Goal: Navigation & Orientation: Find specific page/section

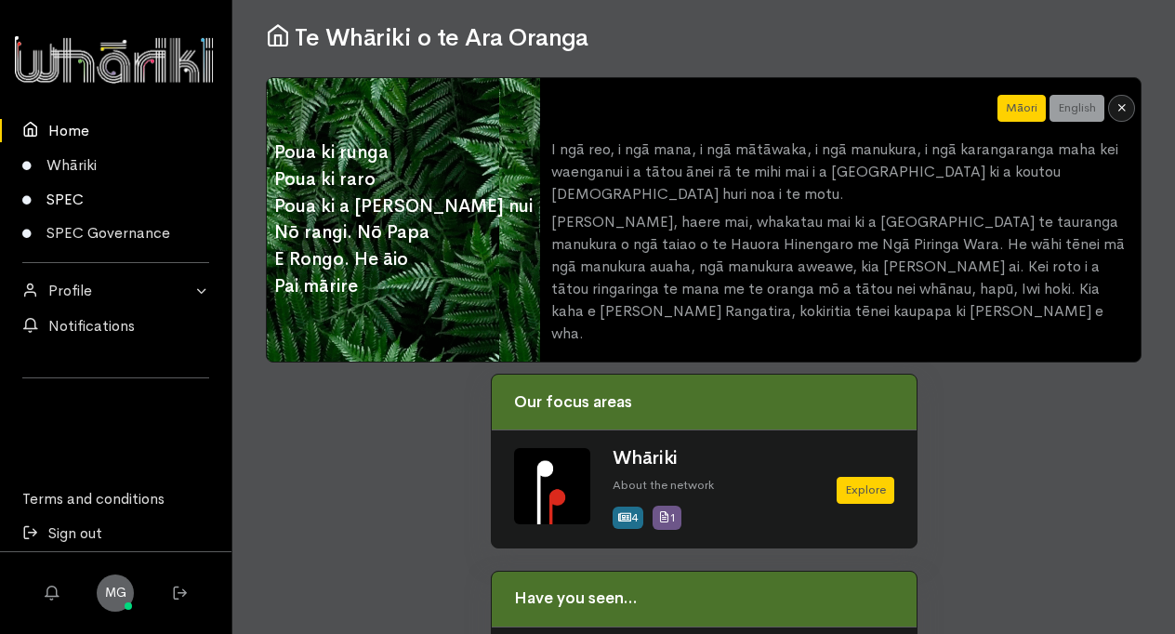
click at [74, 200] on link "SPEC" at bounding box center [115, 199] width 231 height 34
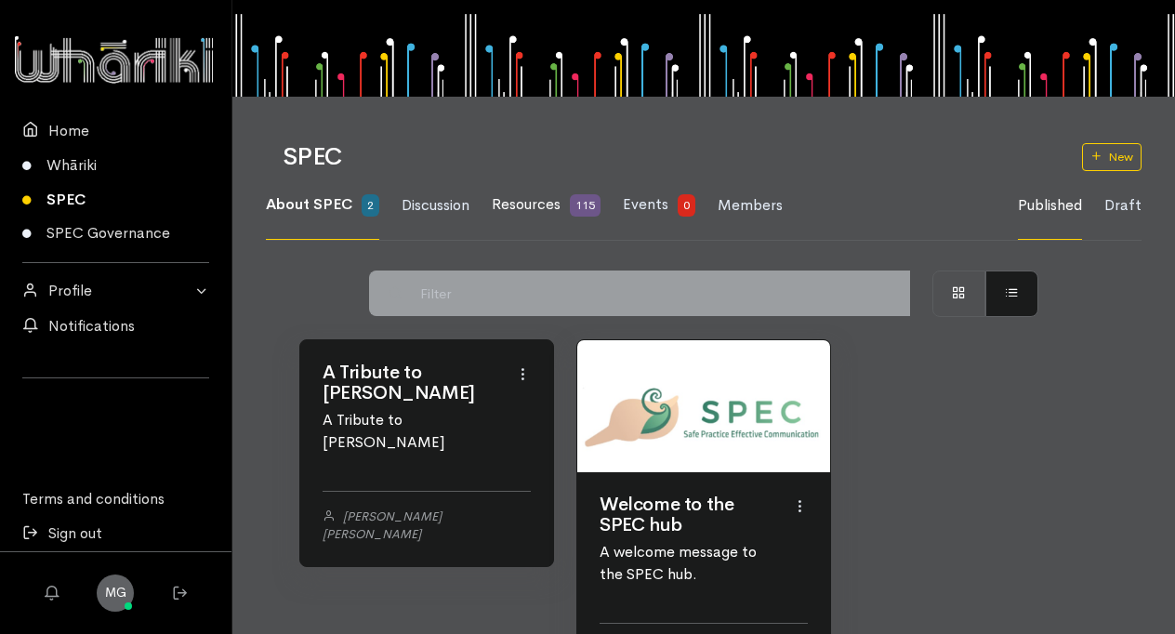
click at [533, 204] on span "Resources" at bounding box center [526, 204] width 69 height 20
